Goal: Communication & Community: Answer question/provide support

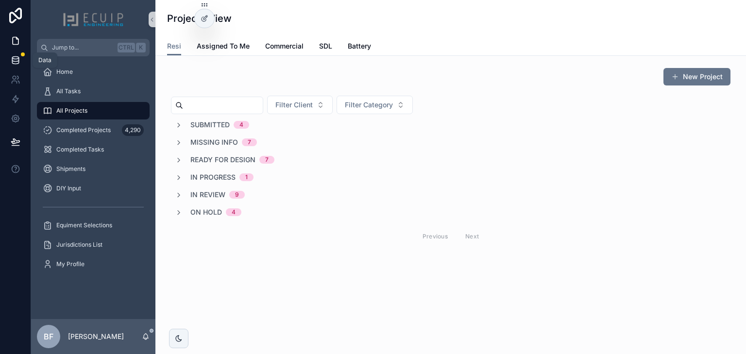
click at [14, 55] on icon at bounding box center [16, 60] width 10 height 10
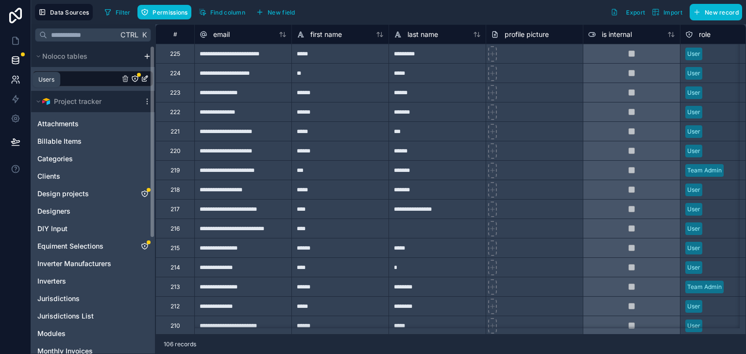
click at [6, 84] on link at bounding box center [15, 79] width 31 height 19
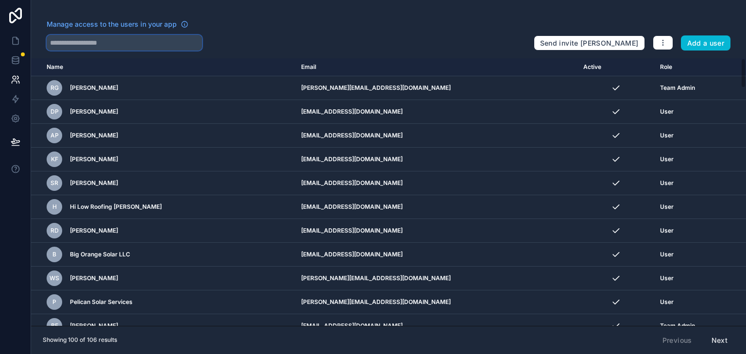
click at [83, 46] on input "text" at bounding box center [124, 43] width 155 height 16
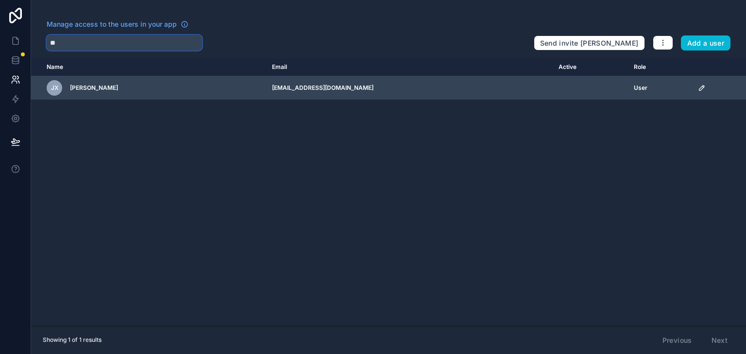
type input "**"
click at [698, 89] on icon "scrollable content" at bounding box center [702, 88] width 8 height 8
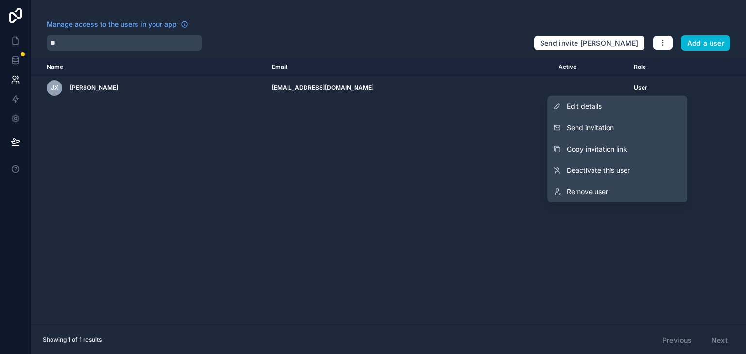
drag, startPoint x: 643, startPoint y: 131, endPoint x: 655, endPoint y: 130, distance: 11.7
click at [643, 131] on button "Send invitation" at bounding box center [617, 127] width 140 height 21
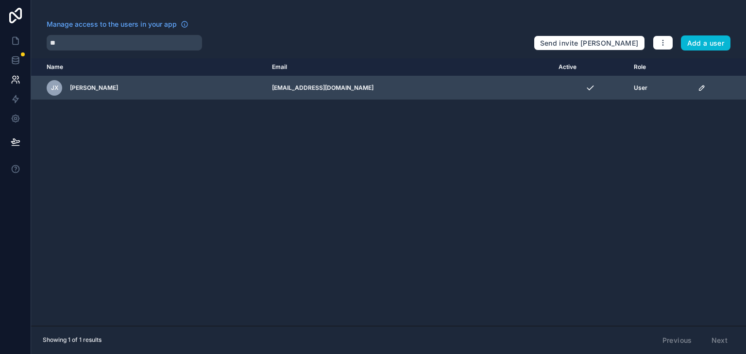
click at [698, 86] on icon "scrollable content" at bounding box center [702, 88] width 8 height 8
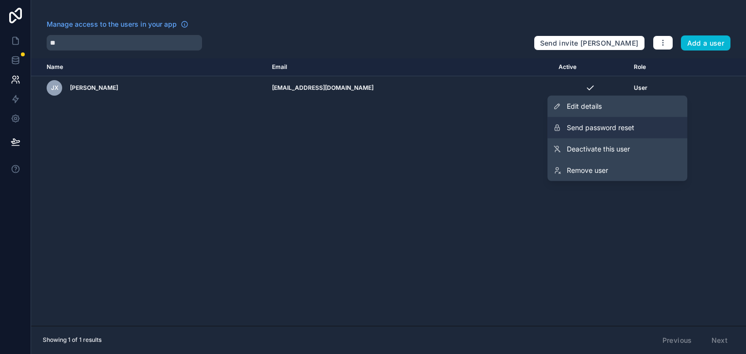
click at [655, 124] on button "Send password reset" at bounding box center [617, 127] width 140 height 21
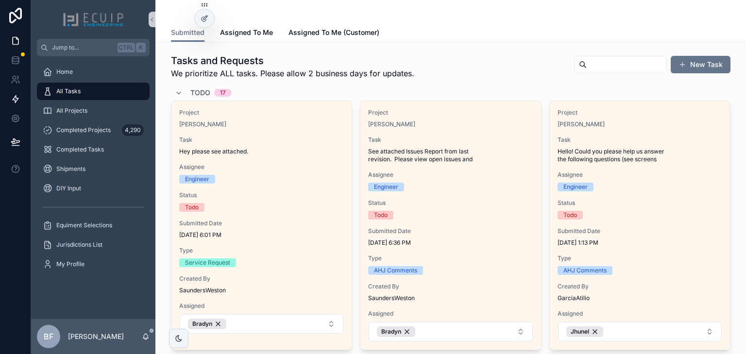
scroll to position [1360, 0]
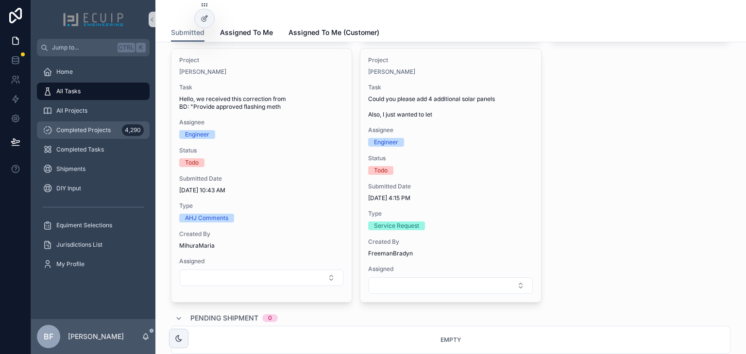
click at [105, 135] on div "Completed Projects 4,290" at bounding box center [93, 130] width 101 height 16
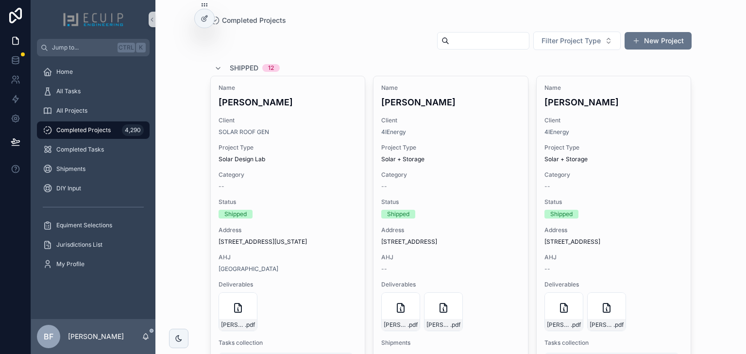
click at [460, 45] on input "scrollable content" at bounding box center [489, 41] width 80 height 14
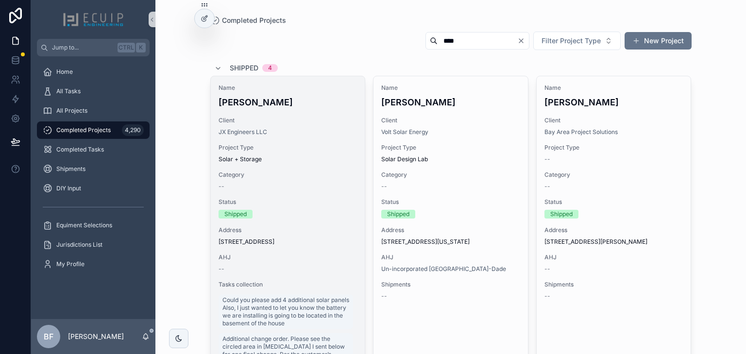
type input "****"
click at [320, 117] on span "Client" at bounding box center [288, 121] width 139 height 8
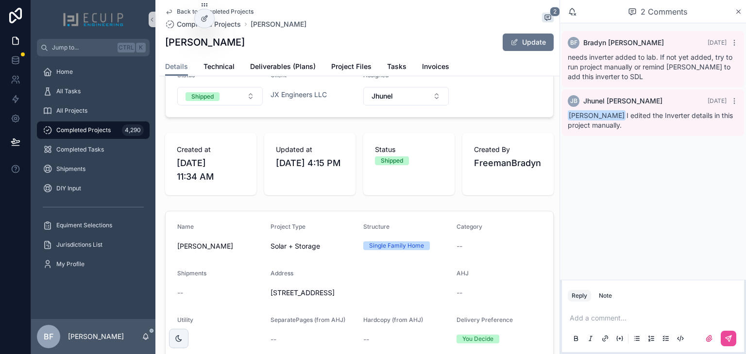
scroll to position [78, 0]
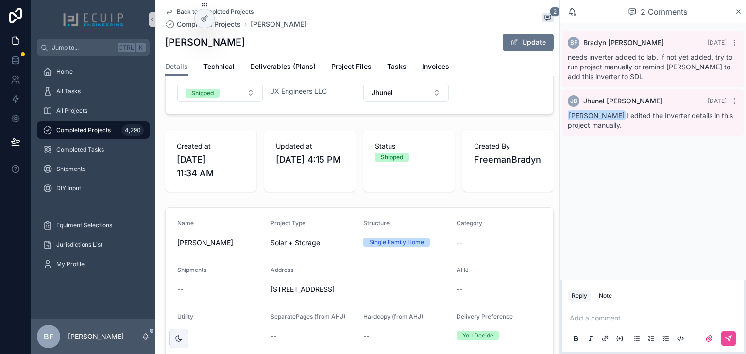
click at [603, 310] on div "Add a comment..." at bounding box center [653, 327] width 170 height 41
click at [606, 315] on p "scrollable content" at bounding box center [655, 318] width 170 height 10
click at [651, 294] on span "[PERSON_NAME]" at bounding box center [645, 292] width 117 height 10
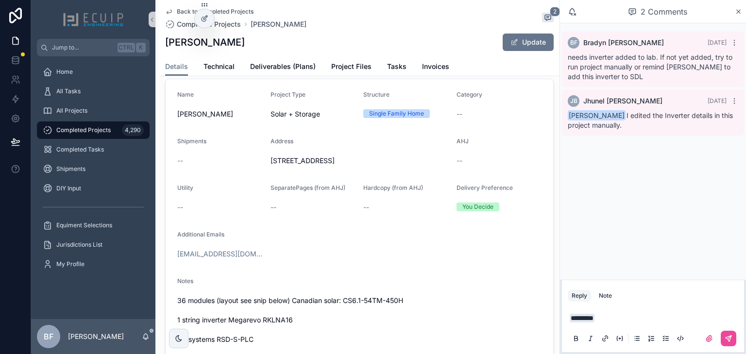
scroll to position [272, 0]
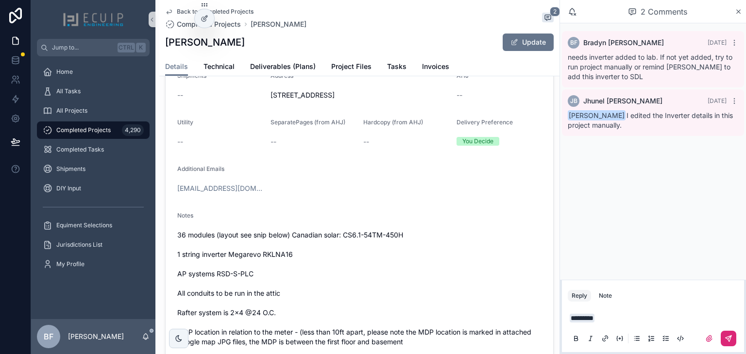
click at [727, 336] on icon "scrollable content" at bounding box center [728, 339] width 6 height 6
drag, startPoint x: 75, startPoint y: 128, endPoint x: 180, endPoint y: 133, distance: 105.0
click at [75, 128] on span "Completed Projects" at bounding box center [83, 130] width 54 height 8
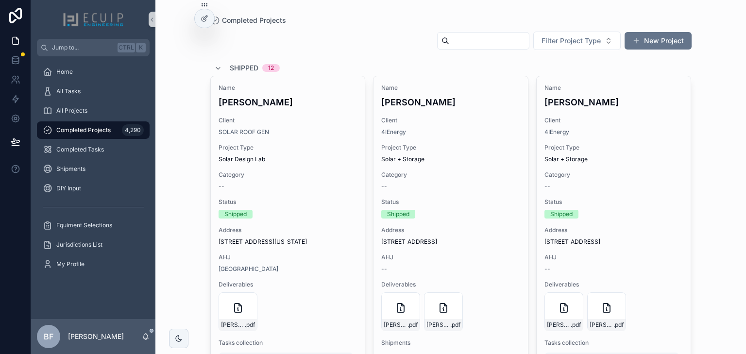
click at [458, 44] on input "scrollable content" at bounding box center [489, 41] width 80 height 14
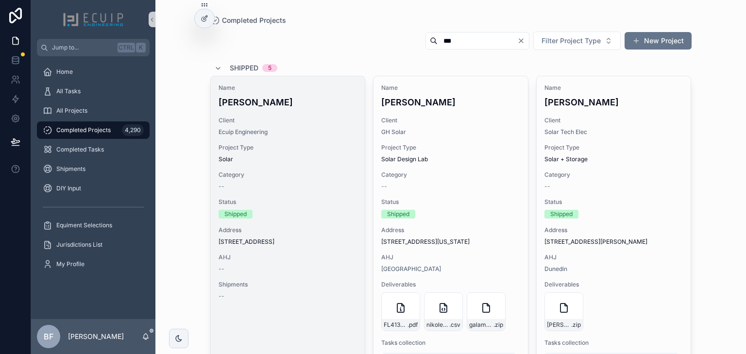
type input "***"
click at [308, 76] on div "Name [PERSON_NAME] Client Ecuip Engineering Project Type Solar Category -- Stat…" at bounding box center [288, 192] width 154 height 232
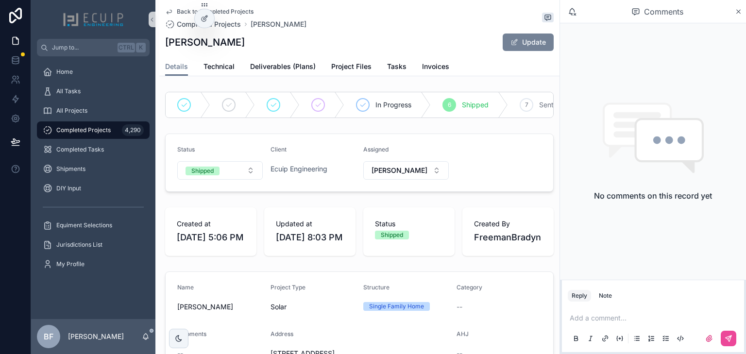
click at [535, 46] on button "Update" at bounding box center [528, 42] width 51 height 17
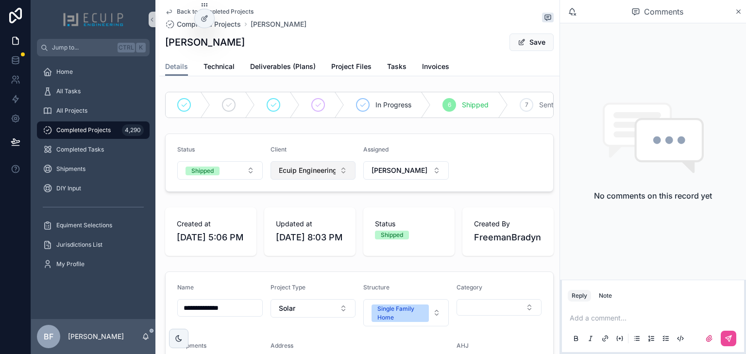
click at [304, 180] on button "Ecuip Engineering" at bounding box center [312, 170] width 85 height 18
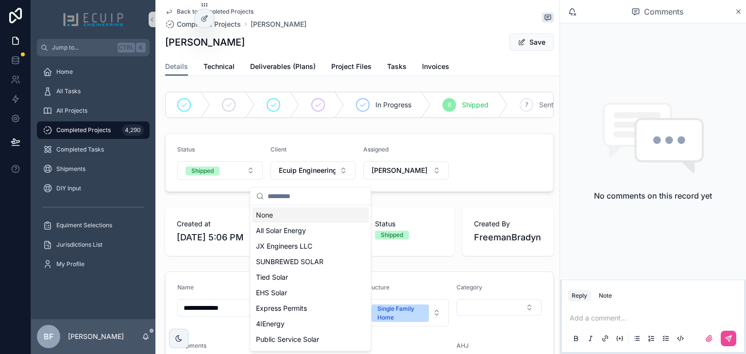
click at [300, 199] on input "scrollable content" at bounding box center [316, 195] width 97 height 17
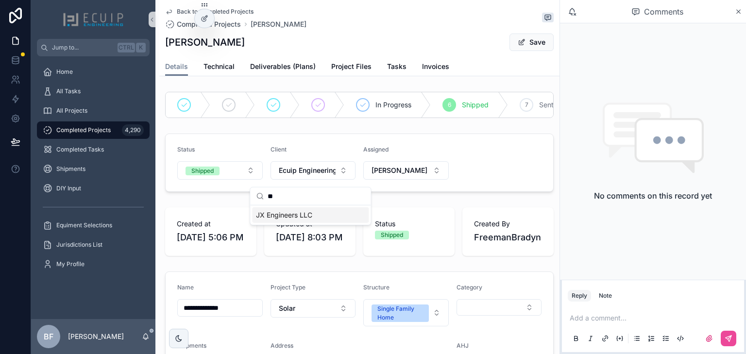
type input "**"
click at [296, 213] on span "JX Engineers LLC" at bounding box center [284, 215] width 56 height 10
click at [515, 34] on button "Save" at bounding box center [531, 42] width 44 height 17
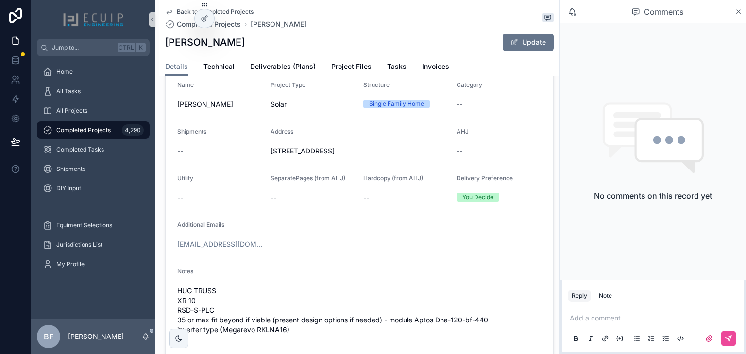
scroll to position [311, 0]
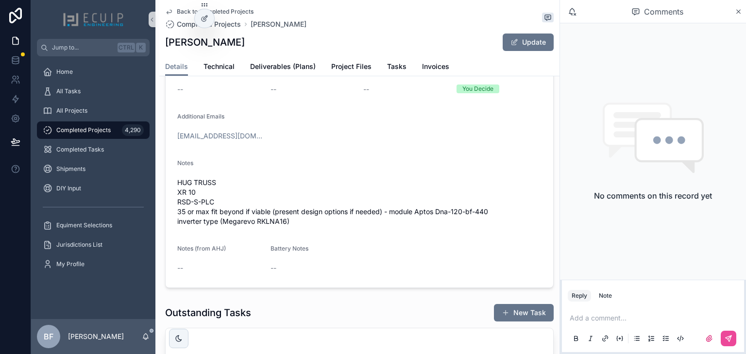
click at [602, 320] on p "scrollable content" at bounding box center [655, 318] width 170 height 10
click at [614, 302] on span "[EMAIL_ADDRESS][DOMAIN_NAME]" at bounding box center [645, 302] width 117 height 10
click at [729, 336] on icon "scrollable content" at bounding box center [728, 339] width 6 height 6
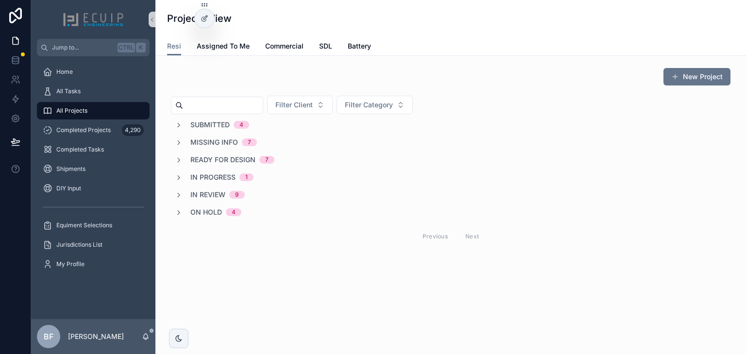
click at [235, 101] on input "scrollable content" at bounding box center [223, 106] width 80 height 14
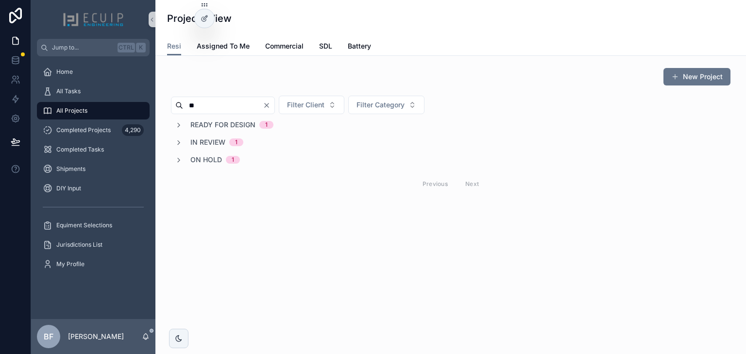
type input "**"
click at [236, 123] on span "Ready for Design" at bounding box center [222, 125] width 65 height 10
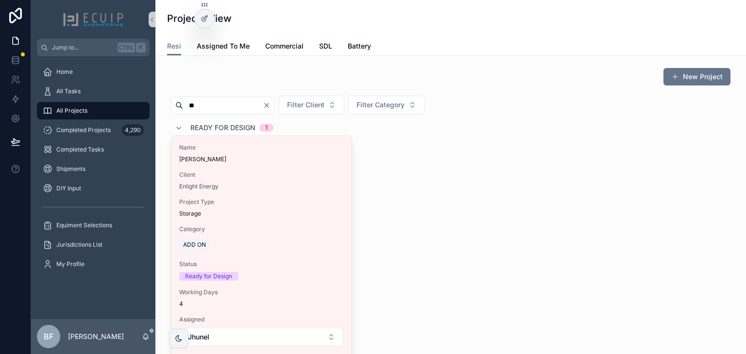
click at [231, 127] on span "Ready for Design" at bounding box center [222, 128] width 65 height 10
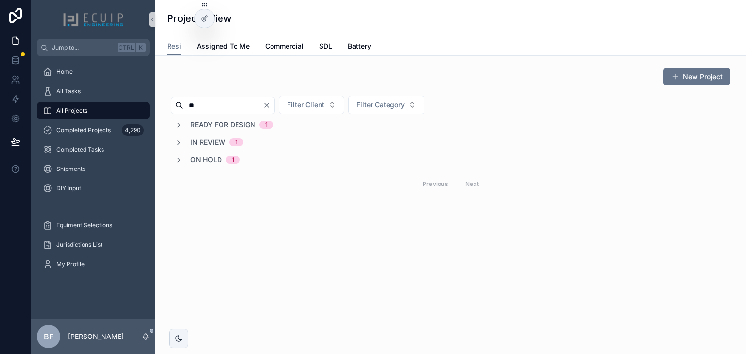
click at [214, 146] on span "In Review" at bounding box center [207, 142] width 35 height 10
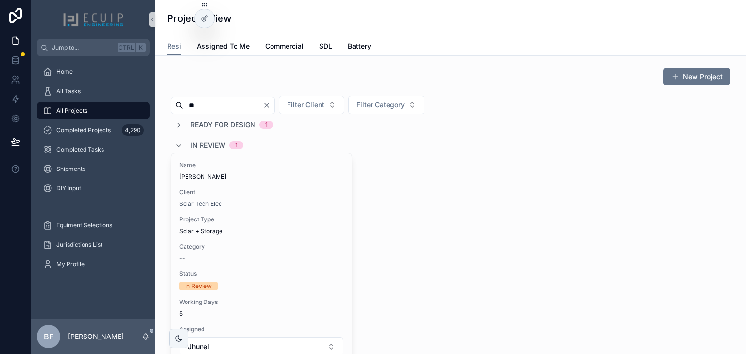
click at [214, 146] on span "In Review" at bounding box center [207, 145] width 35 height 10
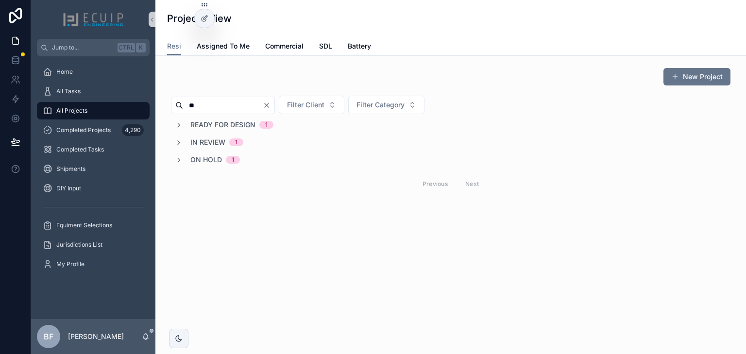
click at [212, 159] on span "On Hold" at bounding box center [206, 160] width 32 height 10
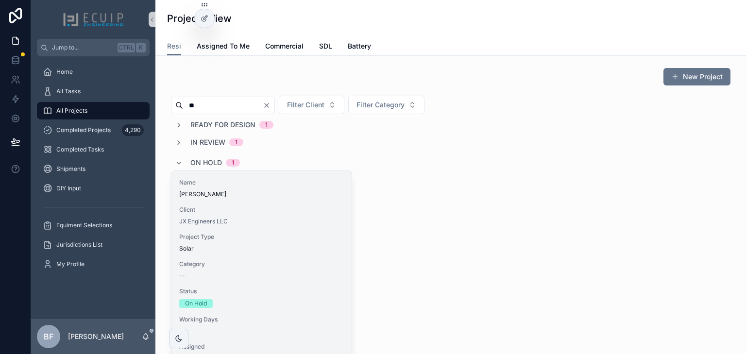
click at [252, 194] on span "Joseph Lichtenstein" at bounding box center [261, 194] width 165 height 8
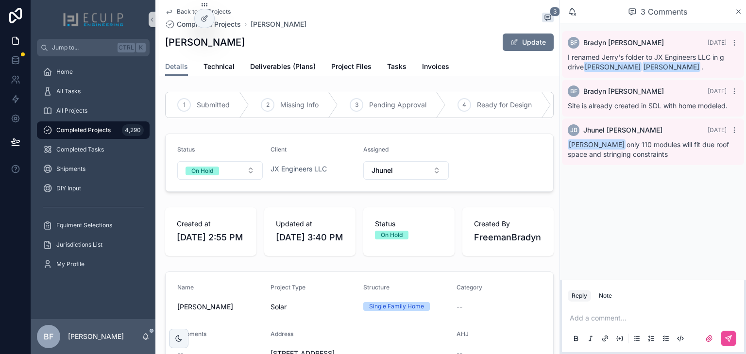
click at [645, 316] on p "scrollable content" at bounding box center [655, 318] width 170 height 10
click at [633, 295] on span "Jerry Xie" at bounding box center [645, 292] width 117 height 10
click at [732, 341] on button "scrollable content" at bounding box center [729, 339] width 16 height 16
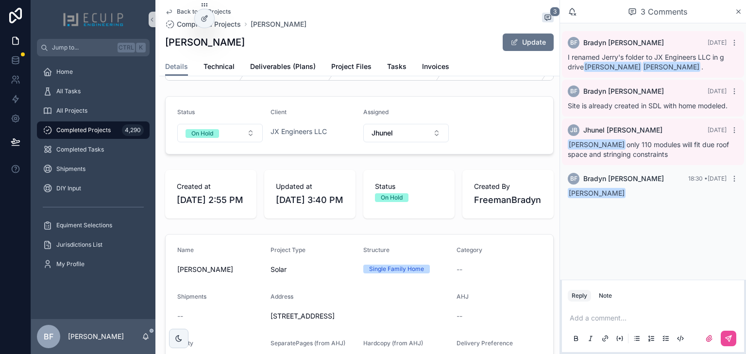
scroll to position [39, 0]
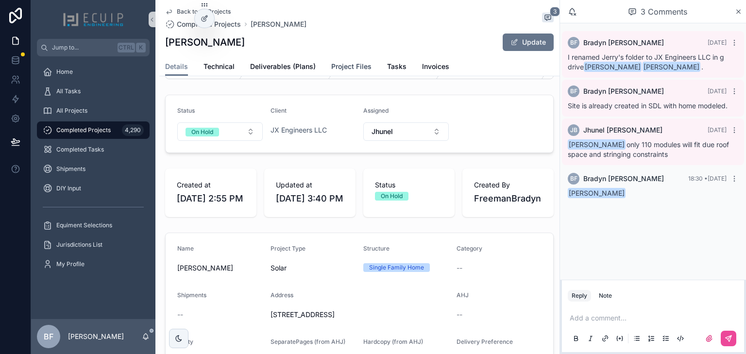
click at [339, 64] on span "Project Files" at bounding box center [351, 67] width 40 height 10
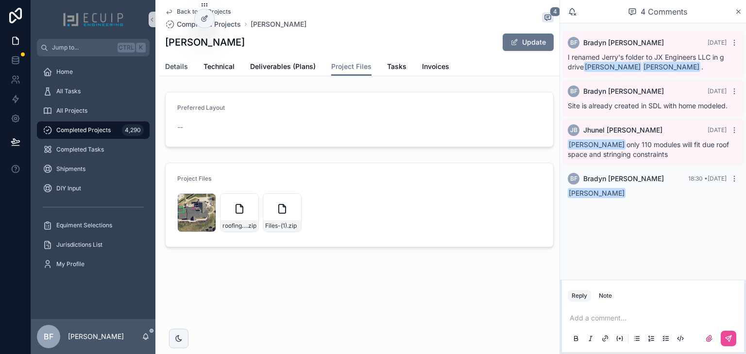
click at [183, 66] on span "Details" at bounding box center [176, 67] width 23 height 10
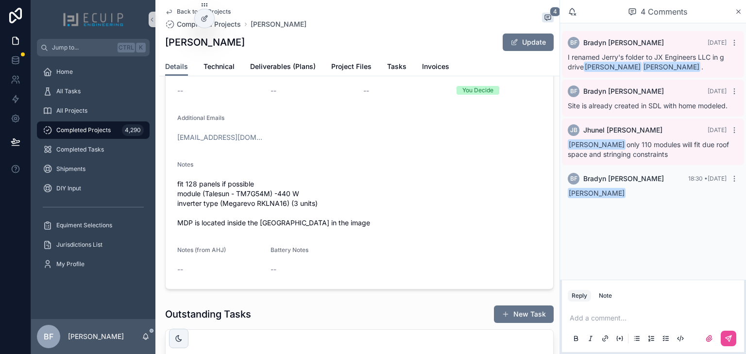
scroll to position [311, 0]
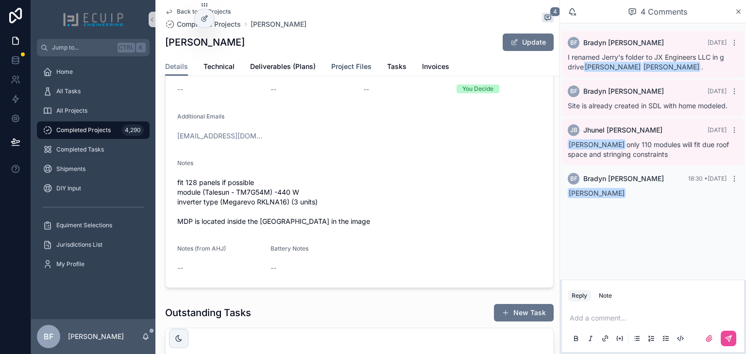
click at [351, 62] on span "Project Files" at bounding box center [351, 67] width 40 height 10
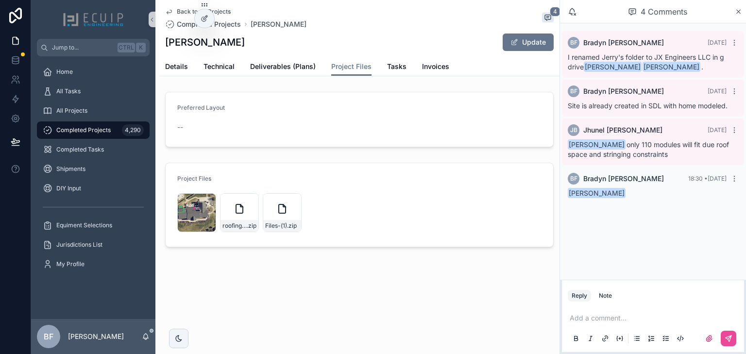
drag, startPoint x: 264, startPoint y: 45, endPoint x: 166, endPoint y: 41, distance: 98.6
click at [166, 41] on div "Joseph Lichtenstein Update" at bounding box center [359, 42] width 388 height 18
copy h1 "Joseph Lichtenstein"
click at [252, 115] on div "Preferred Layout --" at bounding box center [219, 119] width 85 height 31
click at [179, 69] on span "Details" at bounding box center [176, 67] width 23 height 10
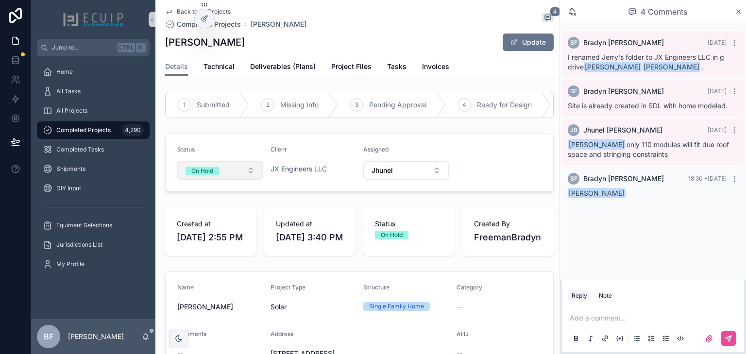
click at [217, 180] on button "On Hold" at bounding box center [219, 170] width 85 height 18
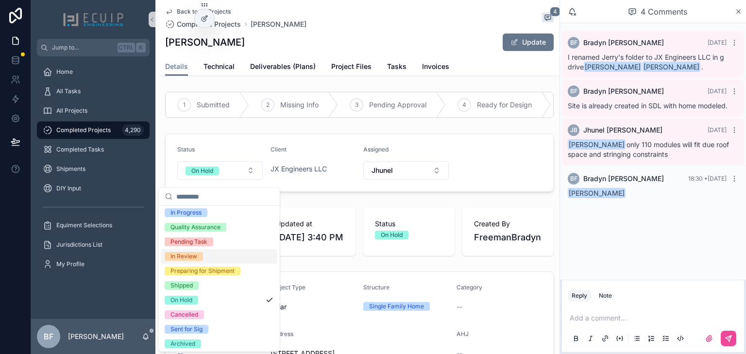
scroll to position [77, 0]
click at [184, 256] on div "In Review" at bounding box center [183, 255] width 27 height 9
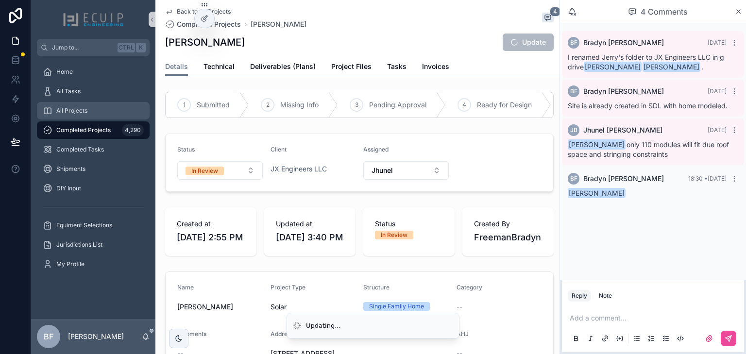
drag, startPoint x: 99, startPoint y: 104, endPoint x: 99, endPoint y: 82, distance: 22.8
click at [99, 105] on div "All Projects" at bounding box center [93, 111] width 101 height 16
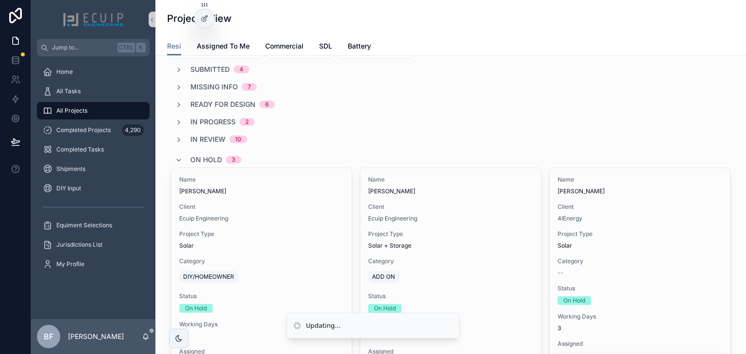
scroll to position [78, 0]
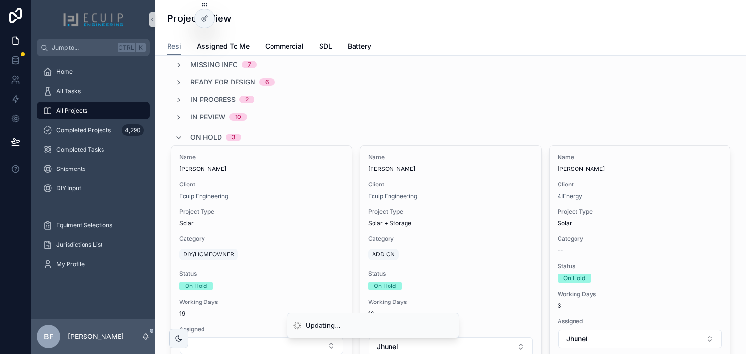
click at [202, 135] on span "On Hold" at bounding box center [206, 138] width 32 height 10
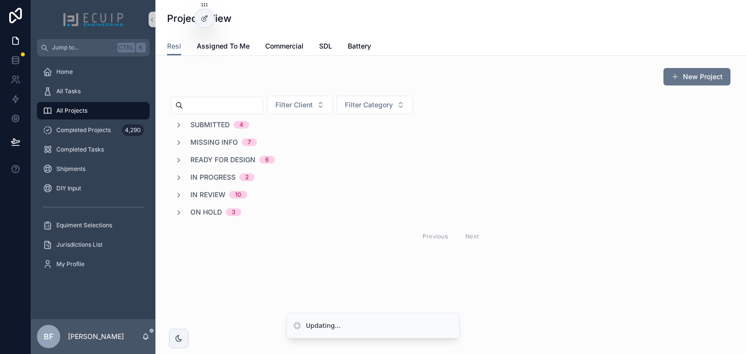
scroll to position [0, 0]
click at [211, 197] on span "In Review" at bounding box center [207, 195] width 35 height 10
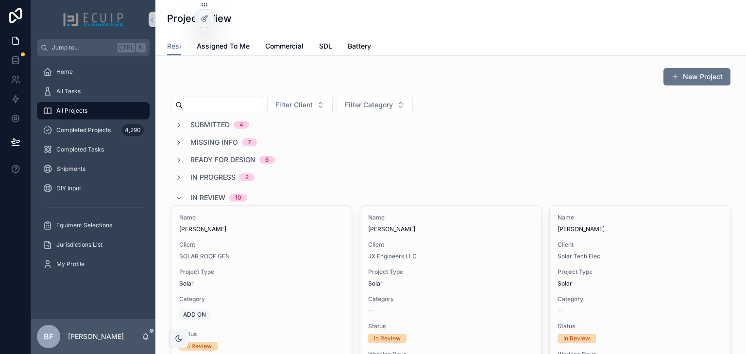
click at [214, 125] on span "Submitted" at bounding box center [209, 125] width 39 height 10
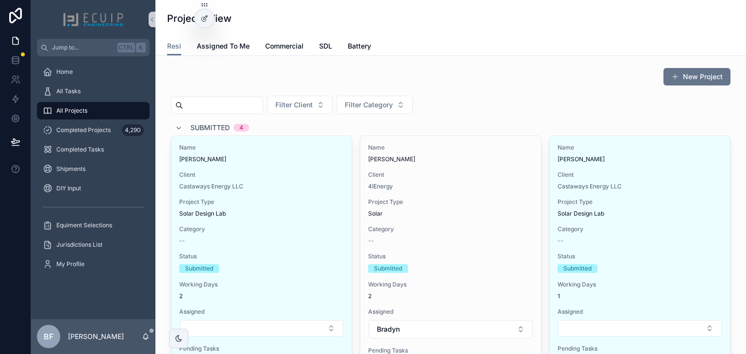
click at [214, 125] on span "Submitted" at bounding box center [209, 128] width 39 height 10
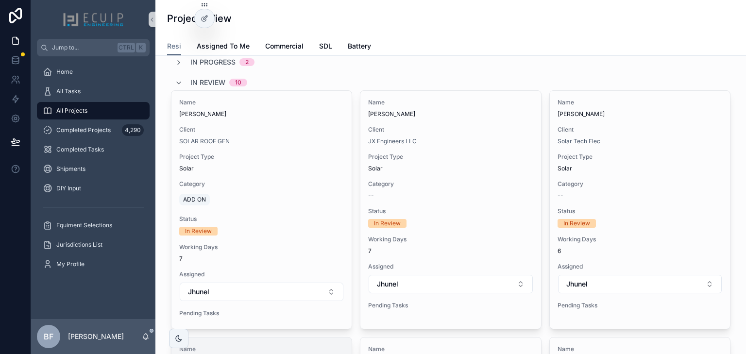
scroll to position [117, 0]
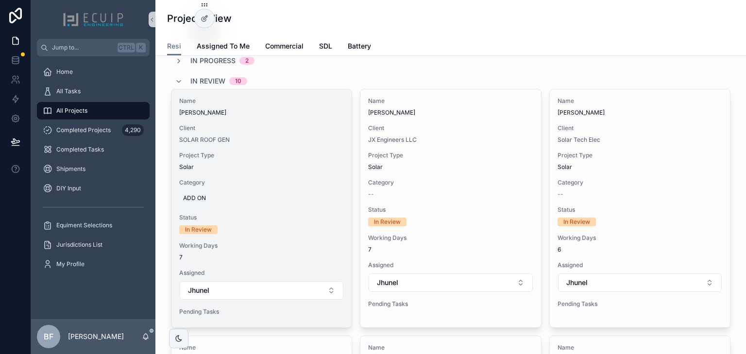
click at [330, 136] on div "SOLAR ROOF GEN" at bounding box center [261, 140] width 165 height 8
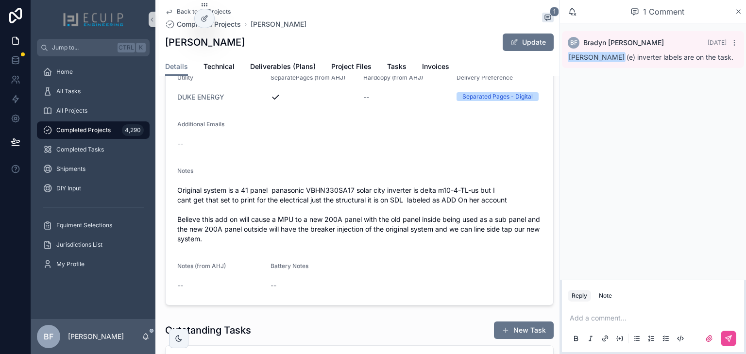
scroll to position [350, 0]
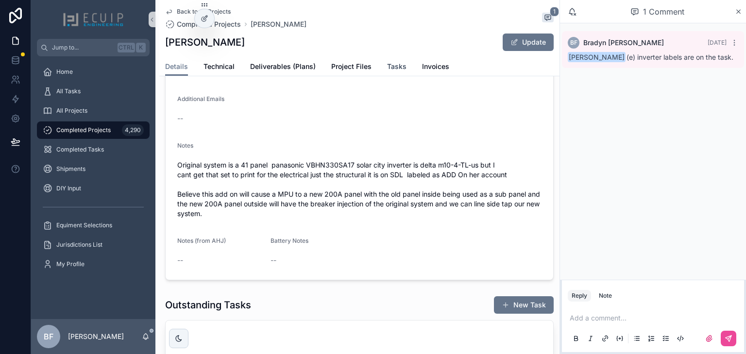
click at [387, 64] on span "Tasks" at bounding box center [396, 67] width 19 height 10
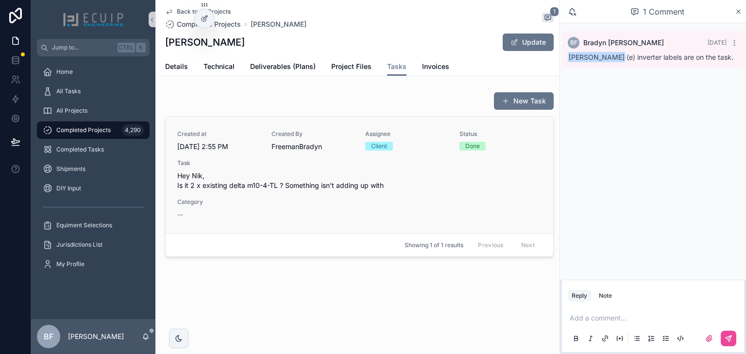
click at [344, 167] on div "Task Hey Nik, Is it 2 x existing delta m10-4-TL ? Something isn't adding up with" at bounding box center [359, 174] width 364 height 31
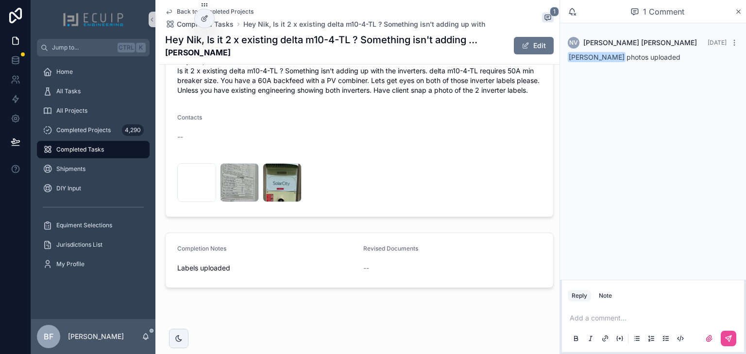
scroll to position [429, 0]
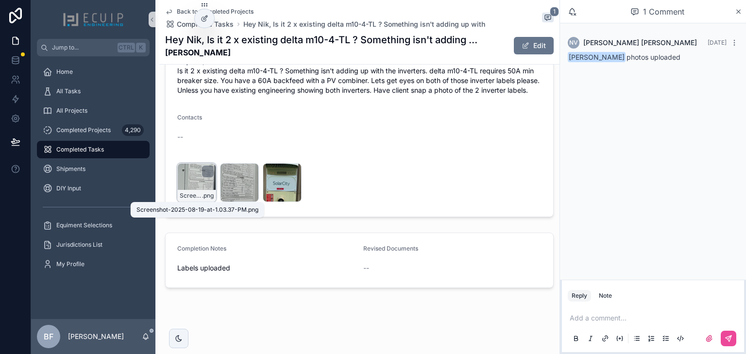
click at [190, 185] on div "Screenshot-2025-08-19-at-1.03.37-PM .png" at bounding box center [196, 182] width 39 height 39
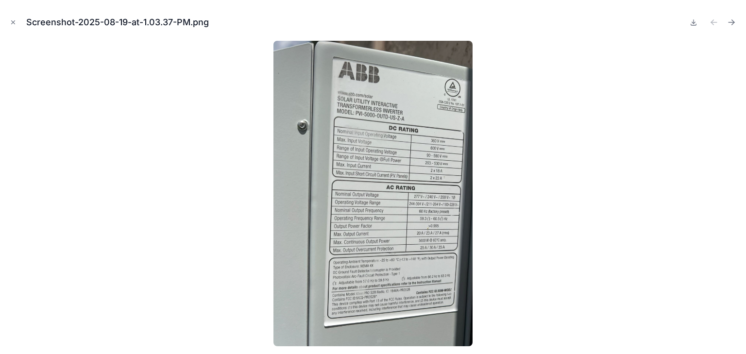
click at [7, 17] on div "Screenshot-2025-08-19-at-1.03.37-PM.png" at bounding box center [373, 177] width 746 height 354
click at [10, 20] on icon "Close modal" at bounding box center [13, 22] width 7 height 7
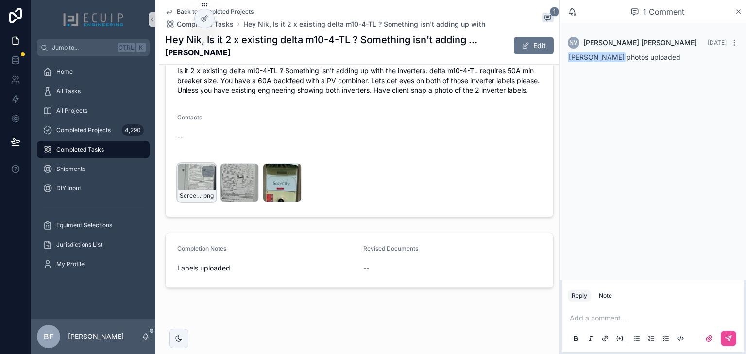
click at [183, 184] on div "Screenshot-2025-08-19-at-1.03.37-PM .png" at bounding box center [196, 182] width 39 height 39
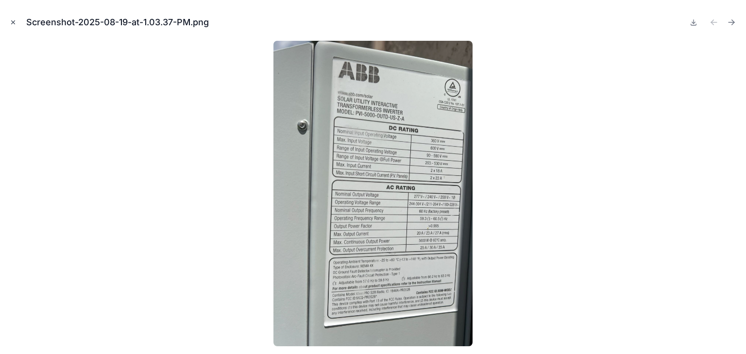
click at [14, 21] on icon "Close modal" at bounding box center [13, 22] width 3 height 3
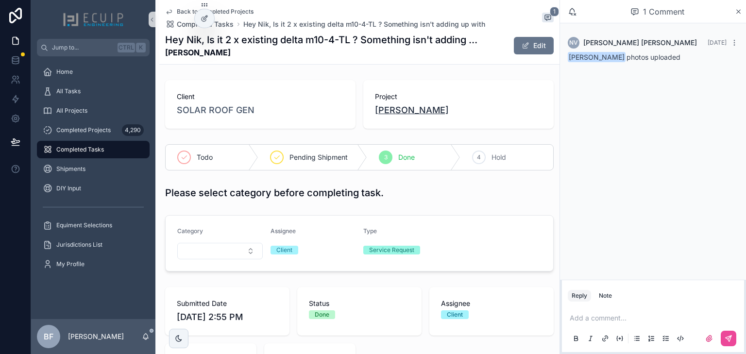
click at [415, 114] on span "Bethida Cabreja" at bounding box center [412, 110] width 74 height 14
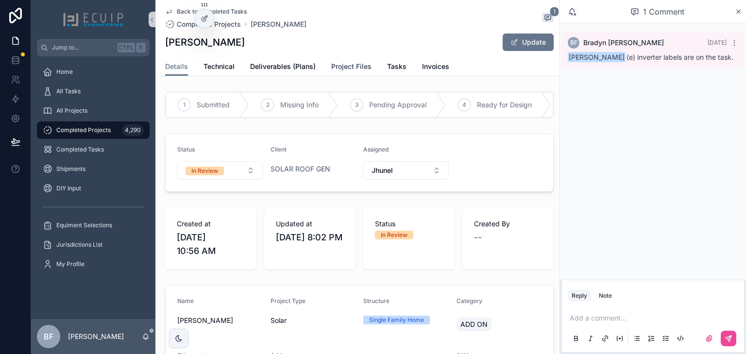
click at [346, 72] on link "Project Files" at bounding box center [351, 67] width 40 height 19
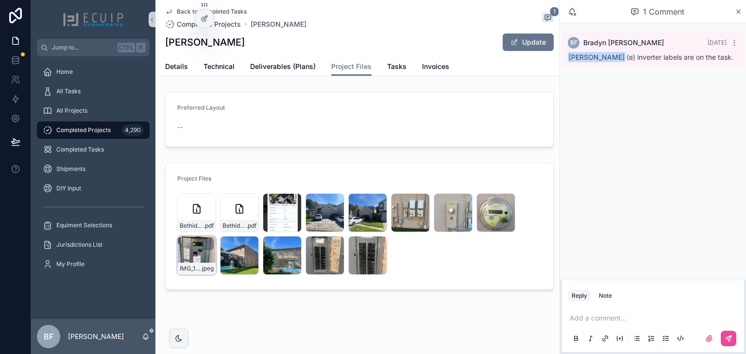
click at [192, 253] on div "IMG_1194 .jpeg" at bounding box center [196, 255] width 39 height 39
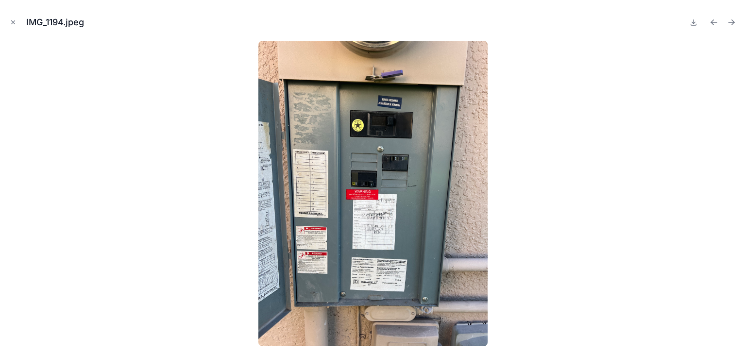
click at [695, 26] on button at bounding box center [694, 23] width 12 height 14
click at [12, 21] on icon "Close modal" at bounding box center [13, 22] width 7 height 7
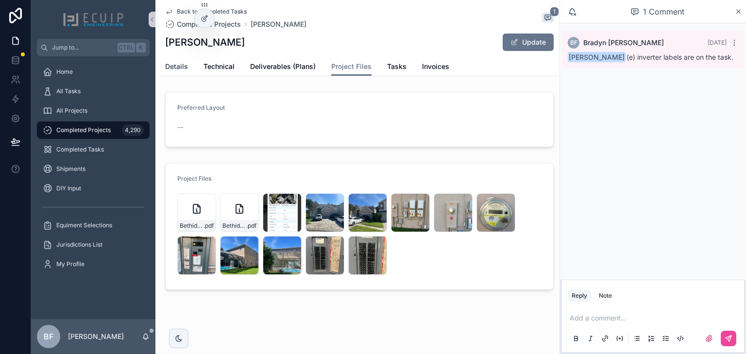
click at [180, 72] on link "Details" at bounding box center [176, 67] width 23 height 19
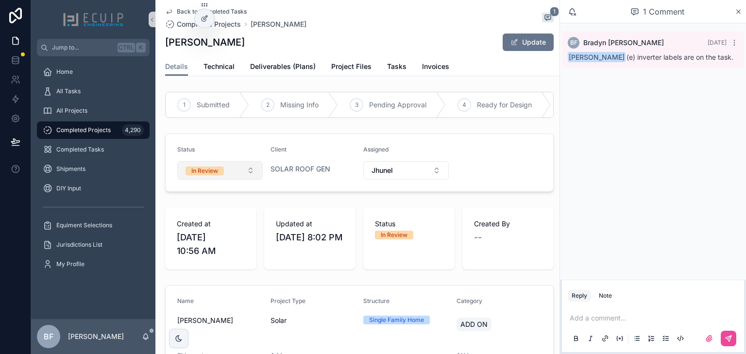
click at [219, 173] on span "In Review" at bounding box center [204, 171] width 38 height 9
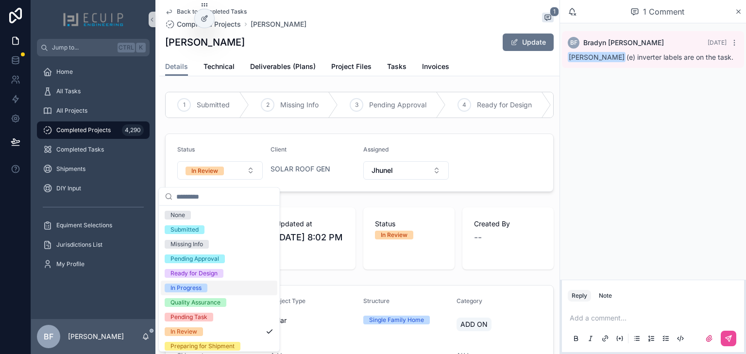
click at [192, 285] on div "In Progress" at bounding box center [185, 288] width 31 height 9
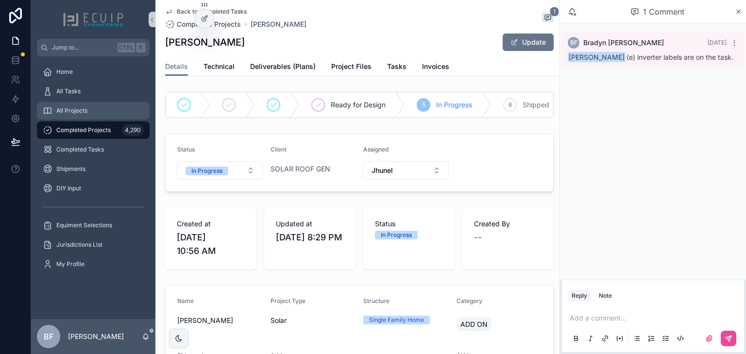
drag, startPoint x: 88, startPoint y: 111, endPoint x: 122, endPoint y: 17, distance: 99.5
click at [88, 111] on div "All Projects" at bounding box center [93, 111] width 101 height 16
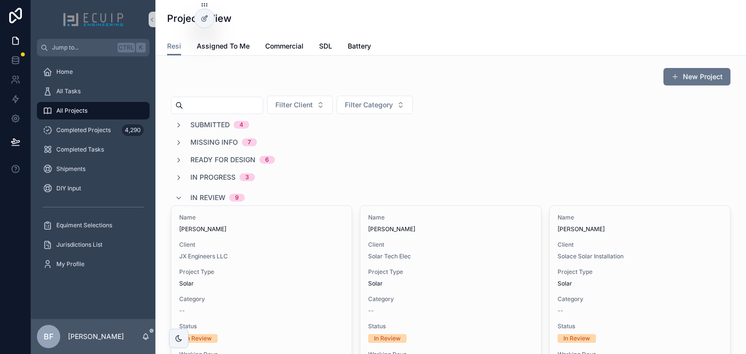
click at [201, 127] on span "Submitted" at bounding box center [209, 125] width 39 height 10
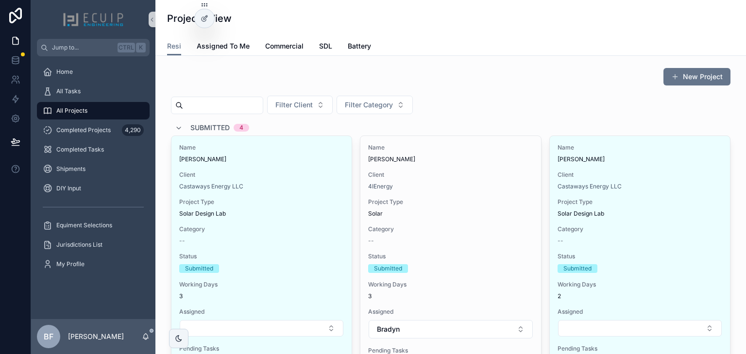
click at [206, 126] on span "Submitted" at bounding box center [209, 128] width 39 height 10
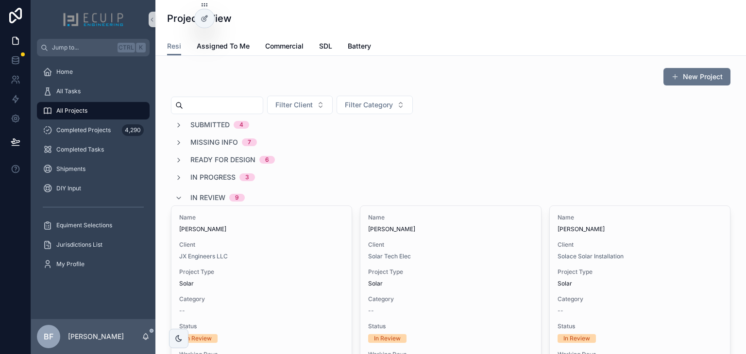
click at [216, 199] on span "In Review" at bounding box center [207, 198] width 35 height 10
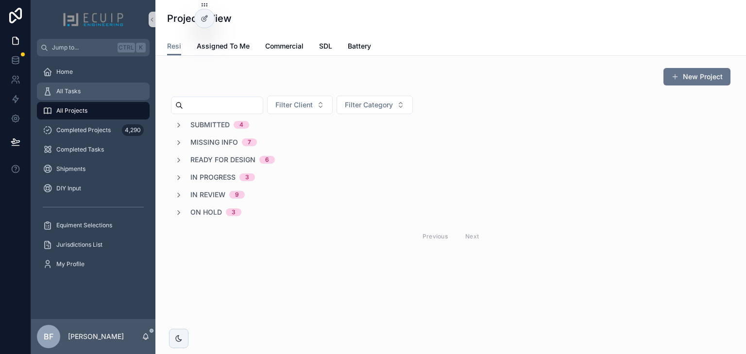
click at [49, 90] on icon "scrollable content" at bounding box center [48, 91] width 10 height 10
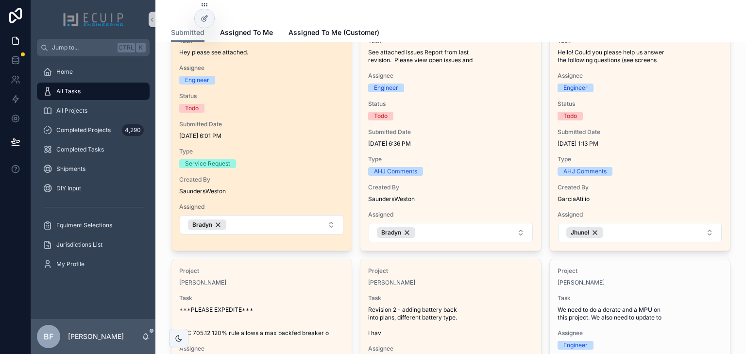
scroll to position [78, 0]
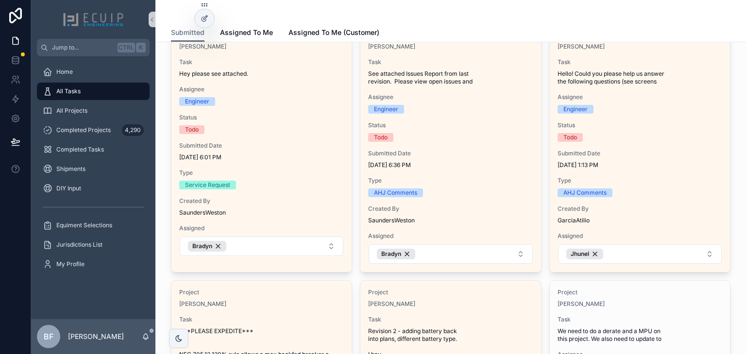
click at [322, 17] on div "scrollable content" at bounding box center [450, 11] width 559 height 23
click at [488, 11] on div "scrollable content" at bounding box center [450, 11] width 559 height 23
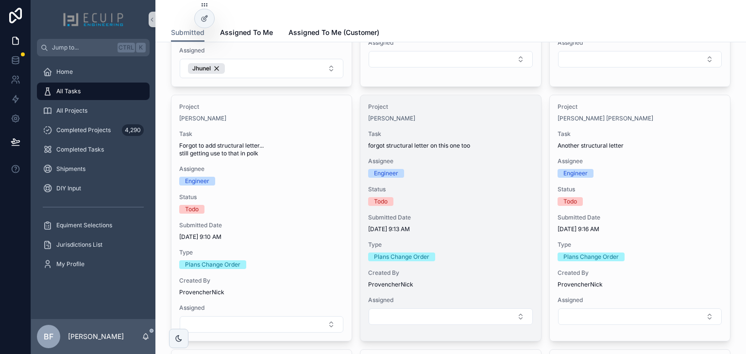
scroll to position [1214, 0]
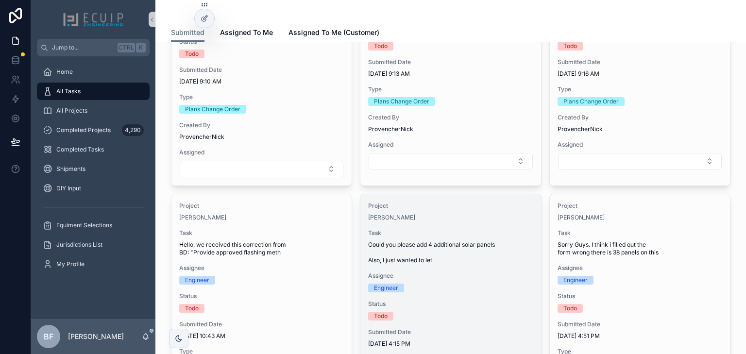
click at [518, 224] on div "Project Sadat Ahmed Task Could you please add 4 additional solar panels Also, I…" at bounding box center [450, 320] width 180 height 253
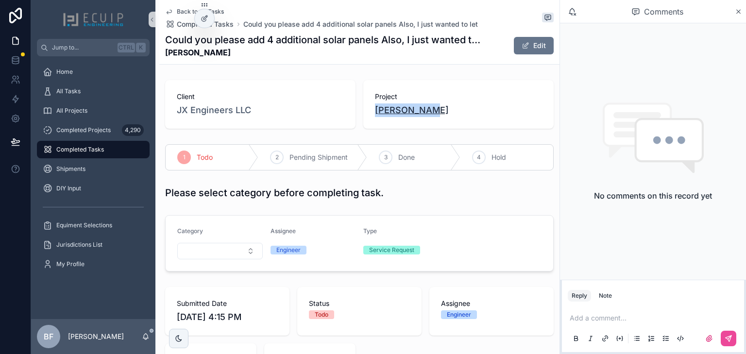
drag, startPoint x: 405, startPoint y: 116, endPoint x: 373, endPoint y: 117, distance: 32.1
click at [373, 117] on div "Project Sadat Ahmed" at bounding box center [458, 104] width 190 height 49
copy span "[PERSON_NAME]"
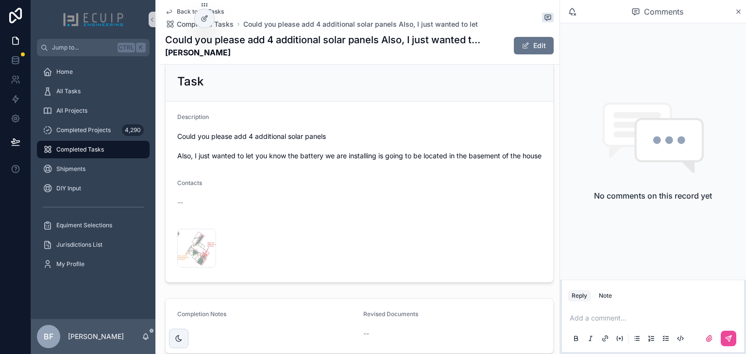
scroll to position [350, 0]
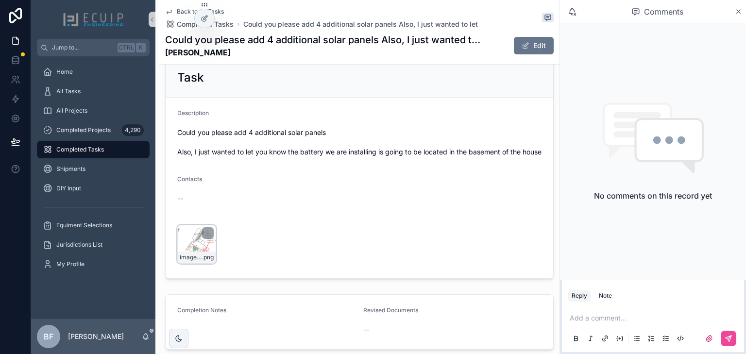
click at [193, 252] on div "image-(12) .png" at bounding box center [196, 244] width 39 height 39
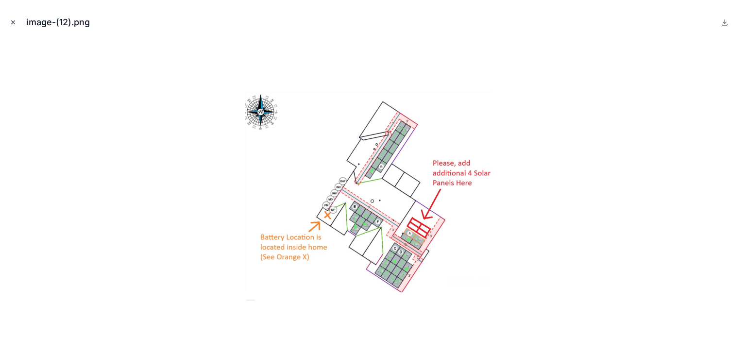
click at [14, 23] on icon "Close modal" at bounding box center [13, 22] width 7 height 7
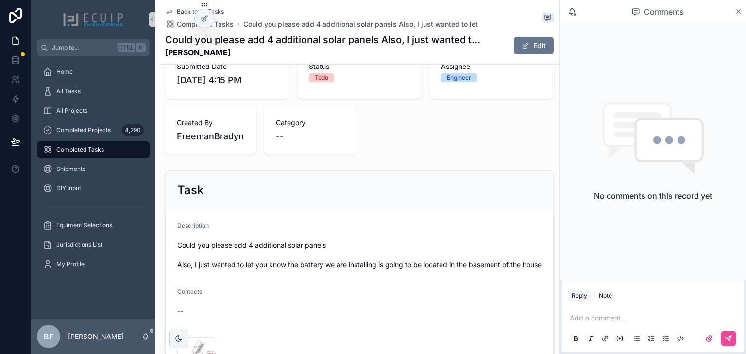
scroll to position [39, 0]
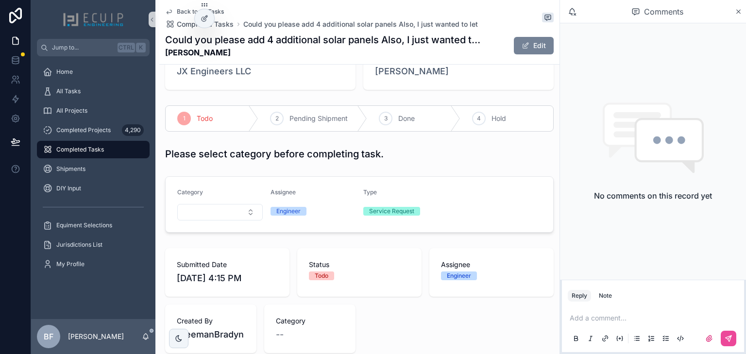
click at [529, 50] on button "Edit" at bounding box center [534, 45] width 40 height 17
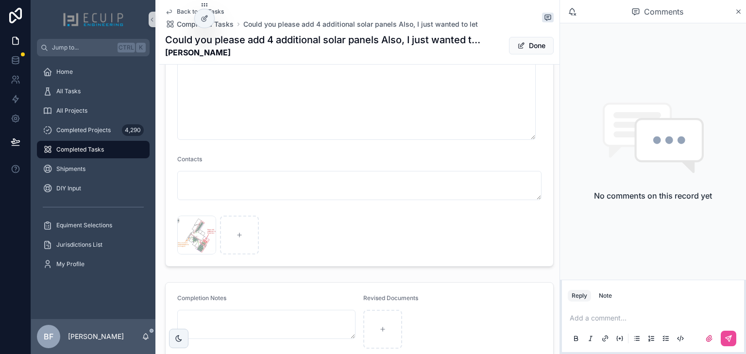
scroll to position [522, 0]
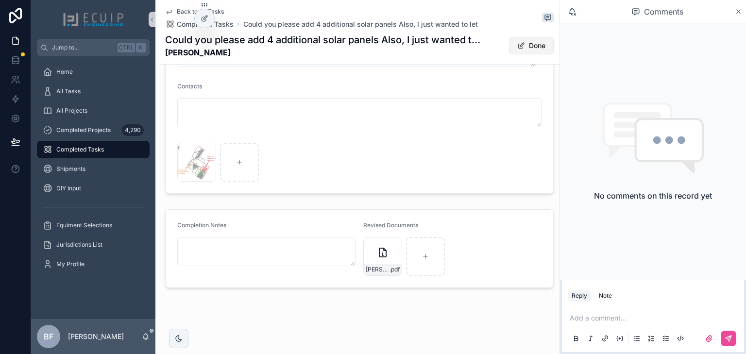
click at [516, 37] on button "Done" at bounding box center [531, 45] width 45 height 17
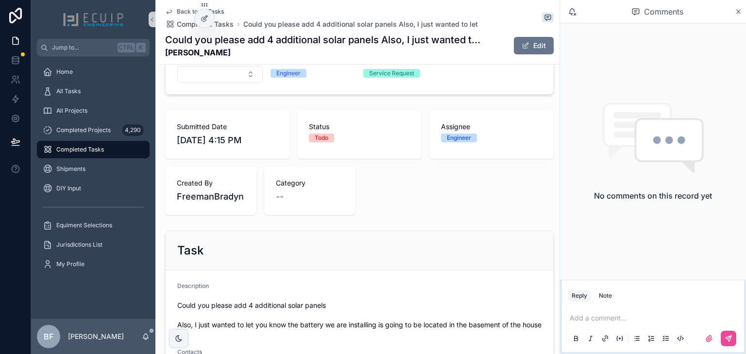
scroll to position [0, 0]
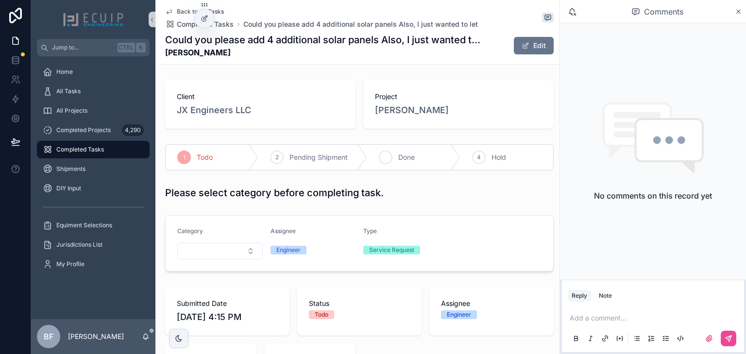
click at [409, 157] on span "Done" at bounding box center [406, 157] width 17 height 10
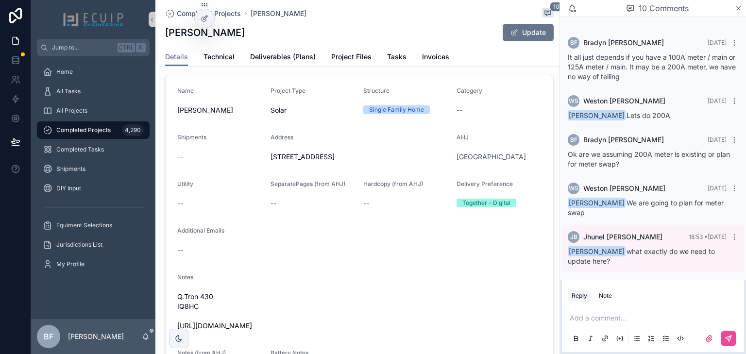
scroll to position [272, 0]
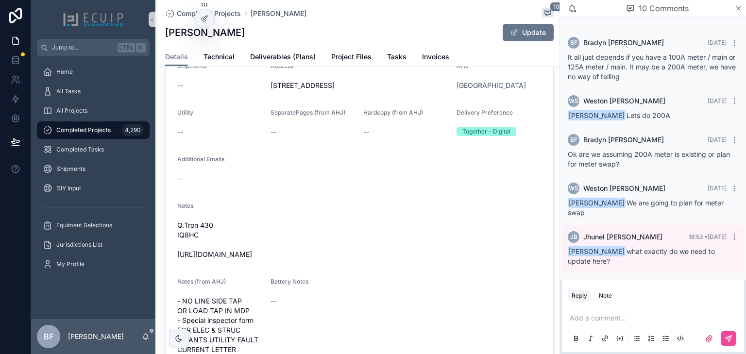
drag, startPoint x: 338, startPoint y: 259, endPoint x: 173, endPoint y: 260, distance: 164.6
click at [173, 260] on form "Name Estella Allen Project Type Solar Structure Single Family Home Category -- …" at bounding box center [359, 235] width 387 height 462
copy span "https://photos.app.goo.gl/RZh6qVqF6R7P2qz2A"
click at [392, 58] on span "Tasks" at bounding box center [396, 57] width 19 height 10
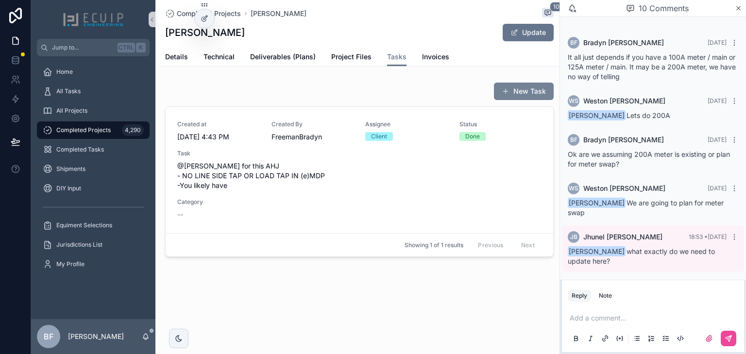
click at [517, 93] on button "New Task" at bounding box center [524, 91] width 60 height 17
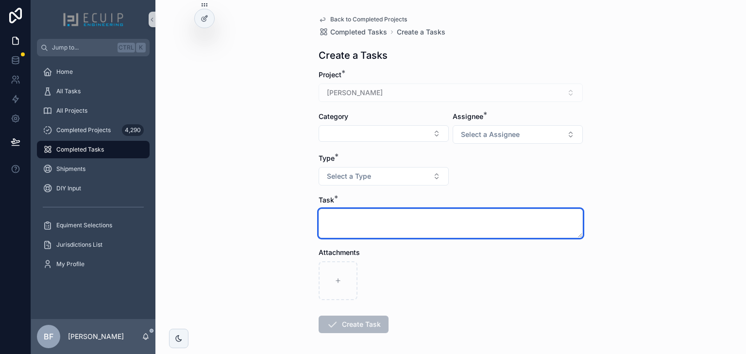
click at [397, 220] on textarea "scrollable content" at bounding box center [451, 223] width 264 height 29
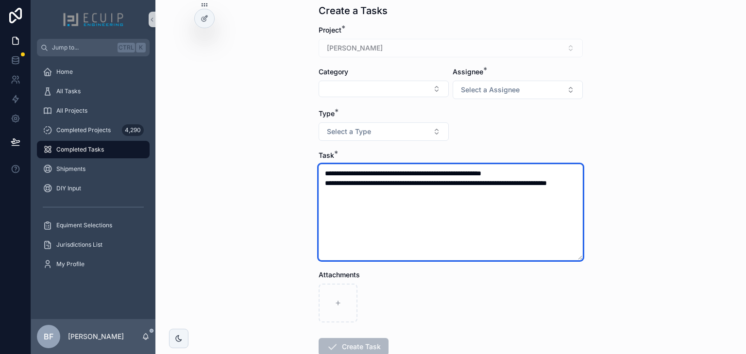
scroll to position [107, 0]
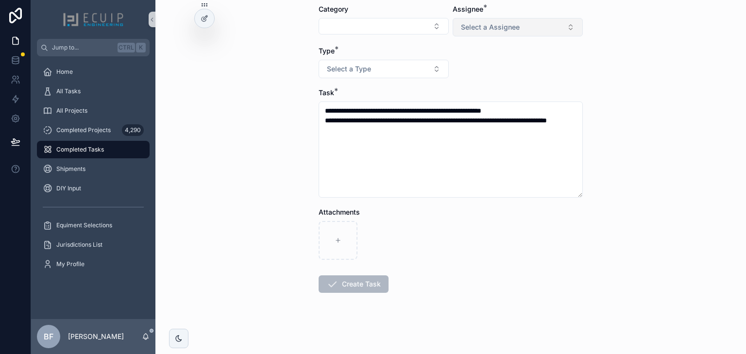
click at [464, 22] on span "Select a Assignee" at bounding box center [490, 27] width 59 height 10
click at [470, 76] on div "Client" at bounding box center [470, 80] width 16 height 9
click at [403, 68] on button "Select a Type" at bounding box center [384, 69] width 130 height 18
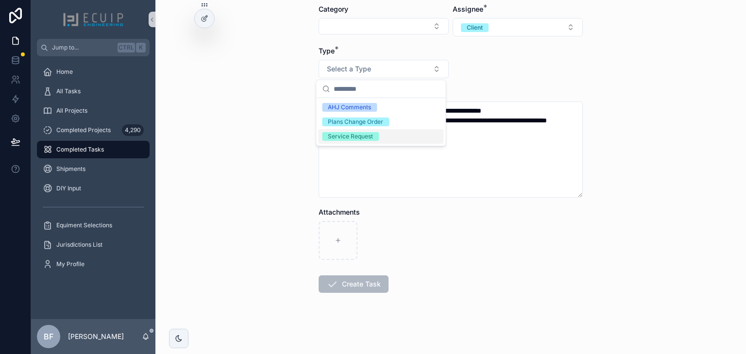
click at [357, 137] on div "Service Request" at bounding box center [350, 136] width 45 height 9
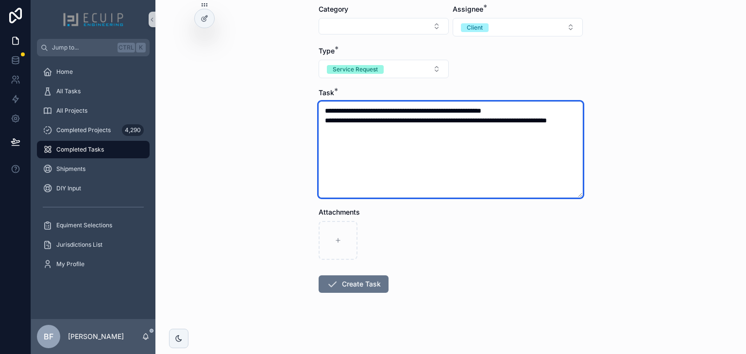
click at [429, 138] on textarea "**********" at bounding box center [451, 149] width 264 height 96
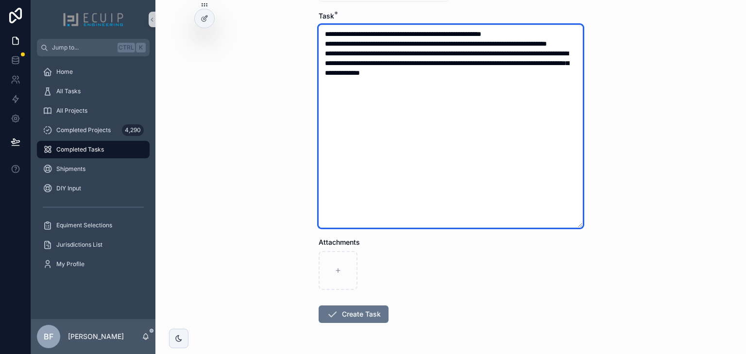
scroll to position [185, 0]
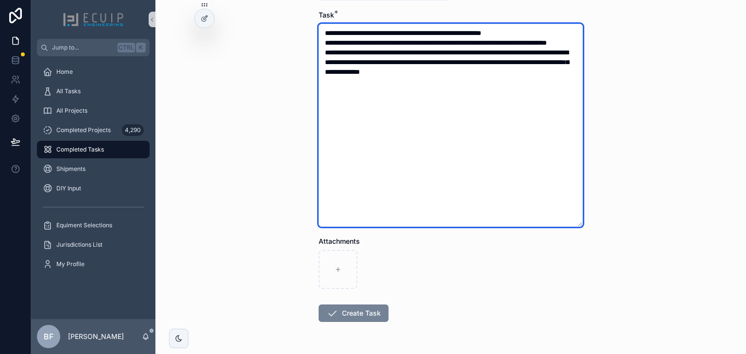
type textarea "**********"
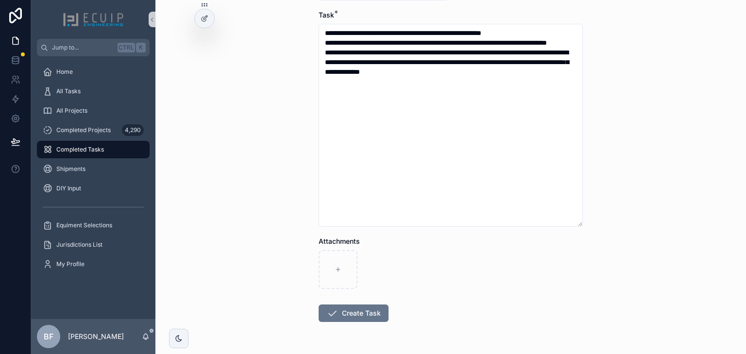
drag, startPoint x: 379, startPoint y: 313, endPoint x: 387, endPoint y: 316, distance: 8.1
click at [379, 314] on button "Create Task" at bounding box center [354, 312] width 70 height 17
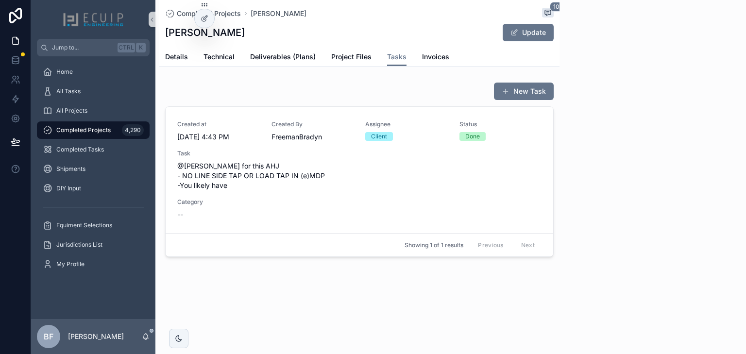
scroll to position [453, 0]
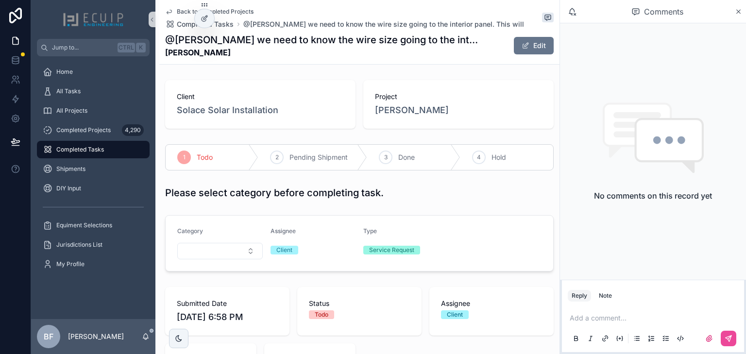
click at [596, 315] on p "scrollable content" at bounding box center [655, 318] width 170 height 10
click at [594, 294] on span "Jhunel Bernales" at bounding box center [645, 292] width 117 height 10
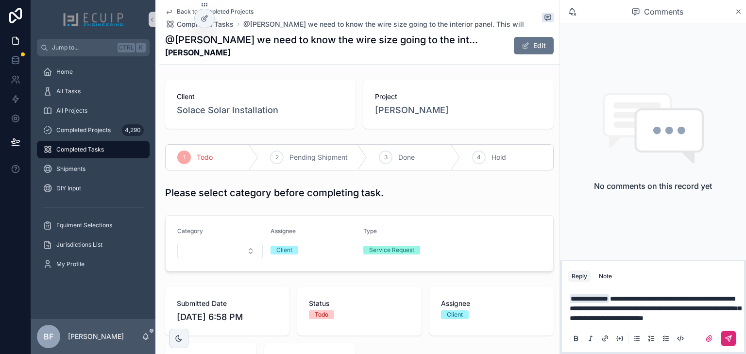
click at [729, 339] on icon "scrollable content" at bounding box center [728, 339] width 8 height 8
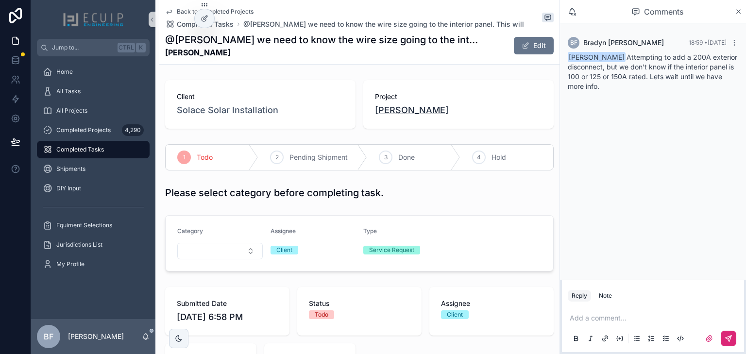
click at [388, 115] on span "Estella Allen" at bounding box center [412, 110] width 74 height 14
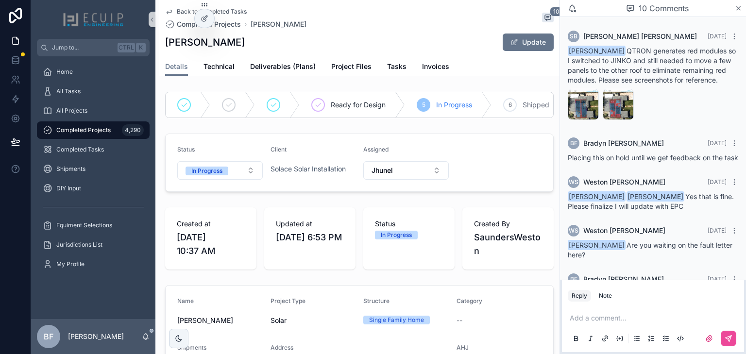
scroll to position [453, 0]
